Goal: Navigation & Orientation: Go to known website

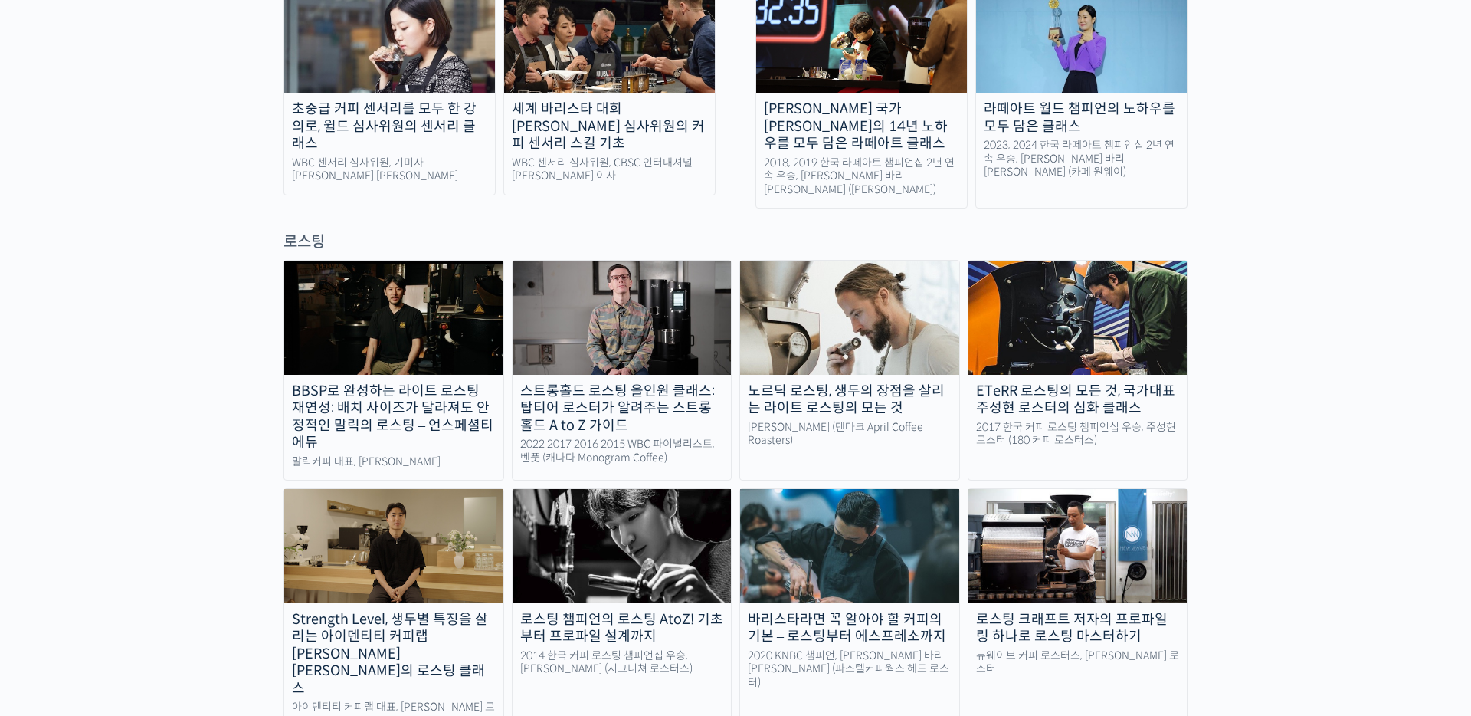
scroll to position [526, 0]
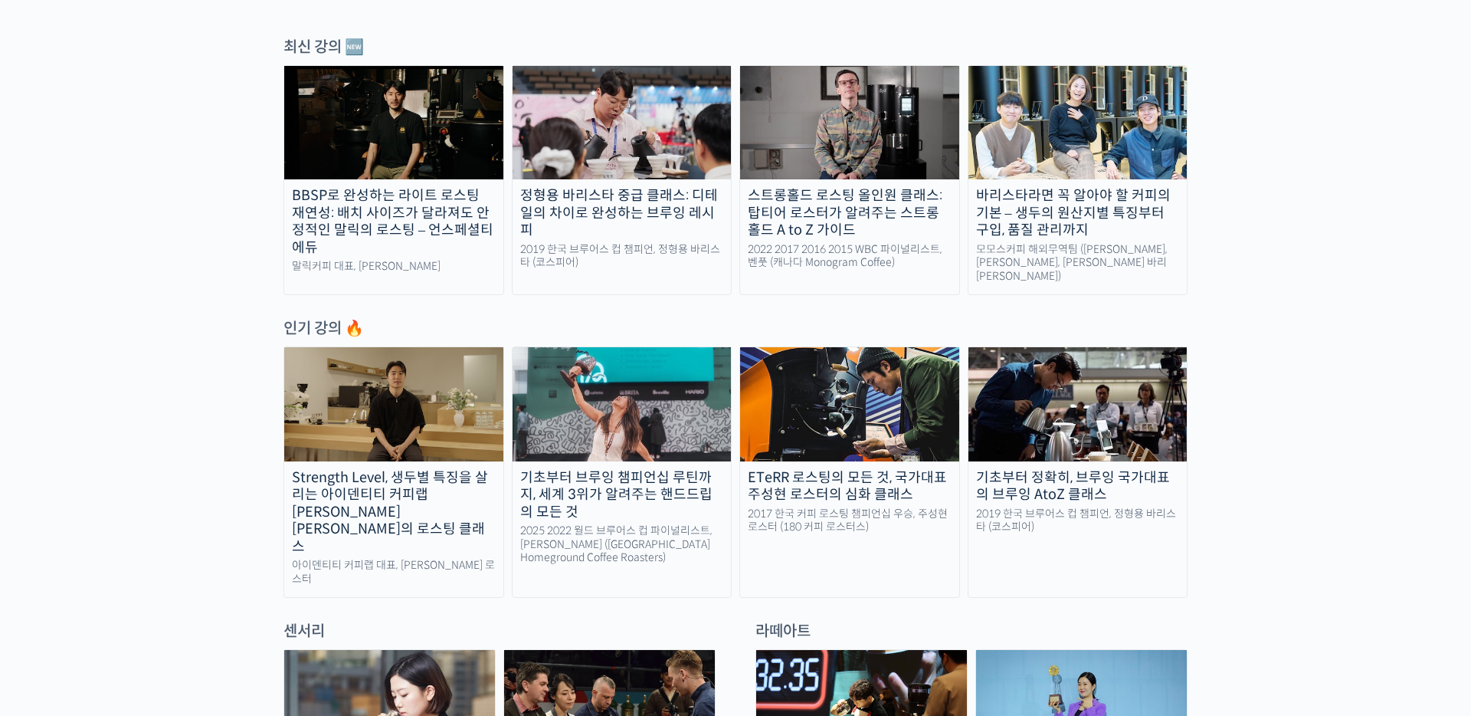
click at [365, 416] on img at bounding box center [393, 403] width 219 height 113
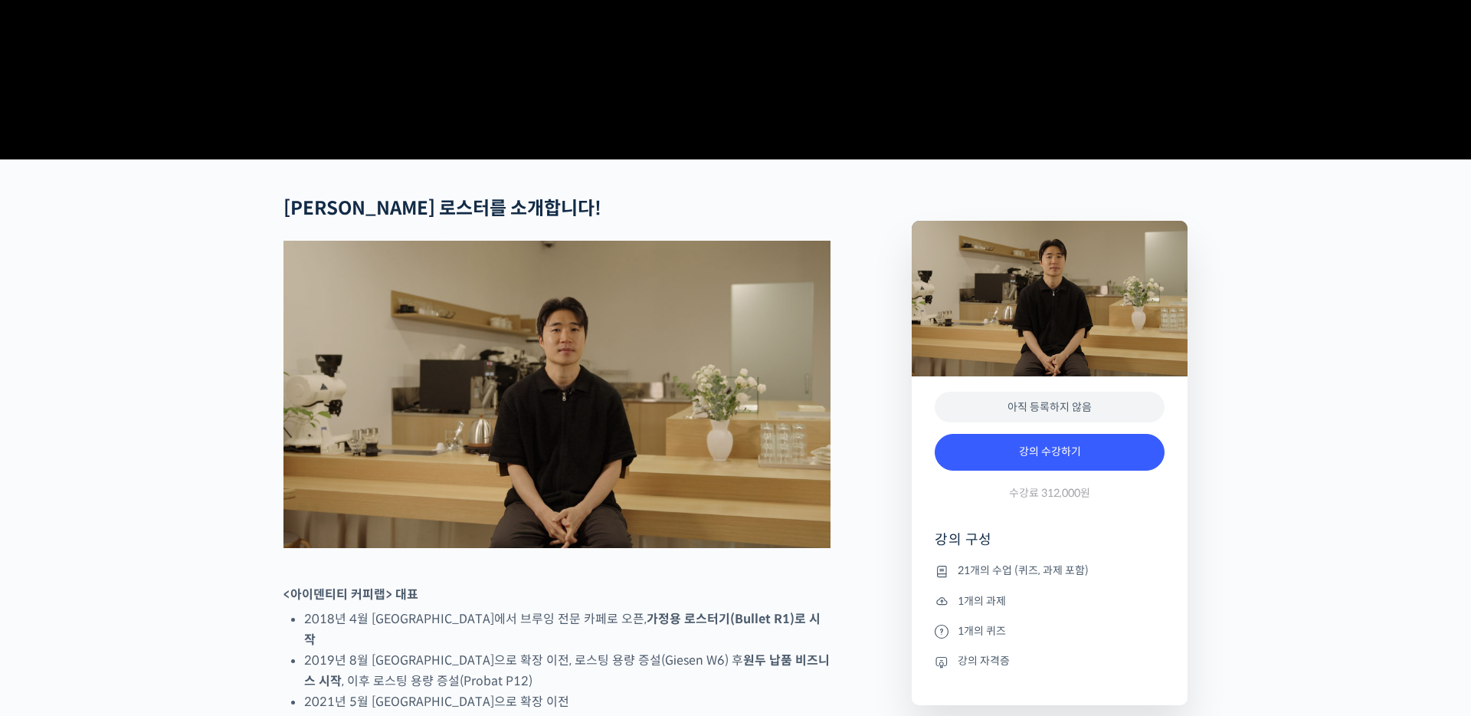
scroll to position [536, 0]
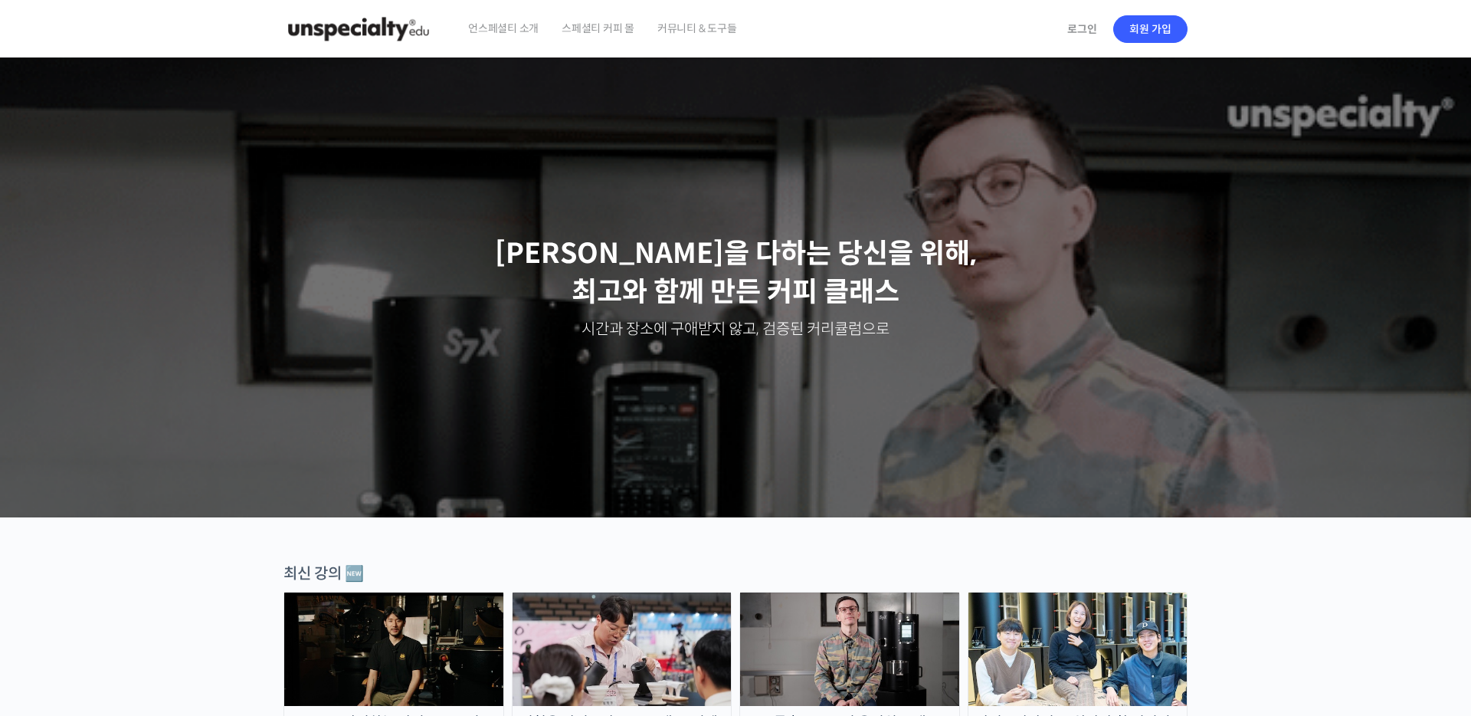
click at [601, 33] on span "스페셜티 커피 몰" at bounding box center [598, 28] width 73 height 58
